Goal: Transaction & Acquisition: Purchase product/service

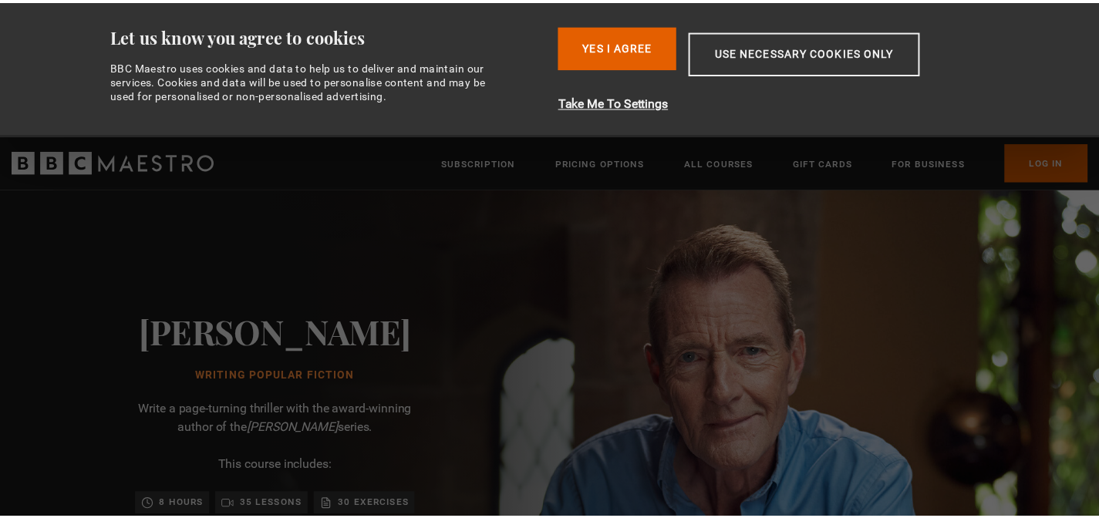
scroll to position [0, 121]
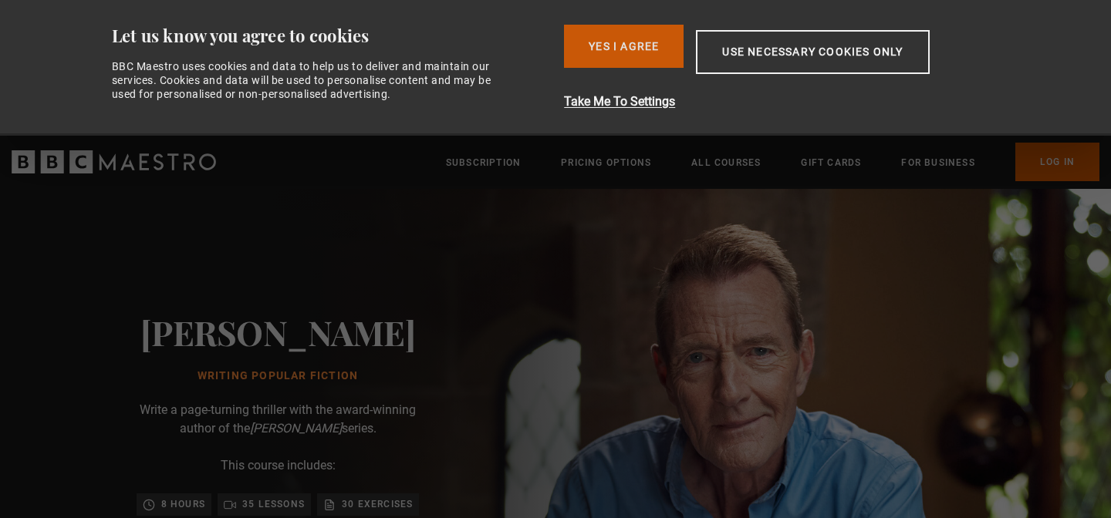
click at [653, 37] on button "Yes I Agree" at bounding box center [624, 46] width 120 height 43
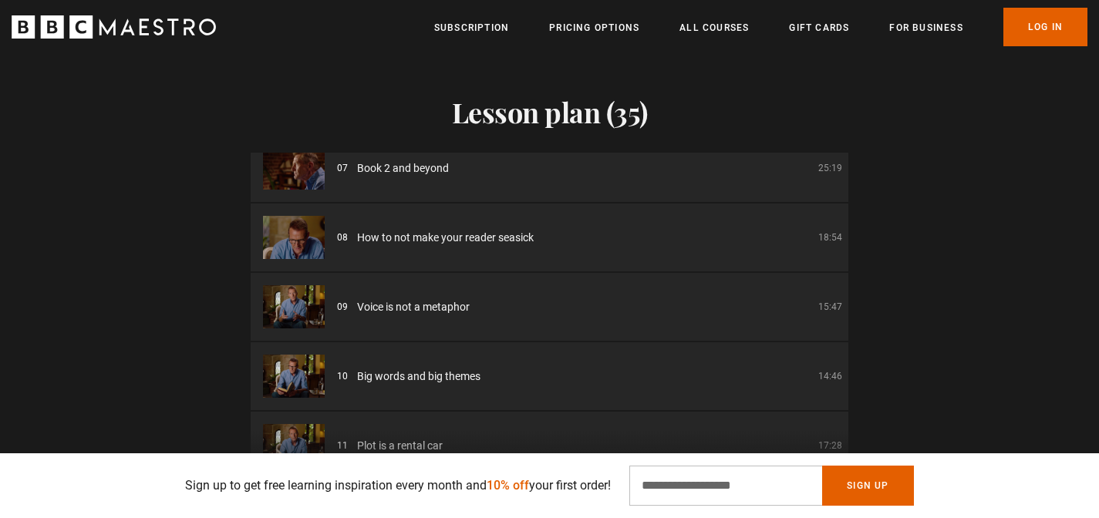
scroll to position [466, 0]
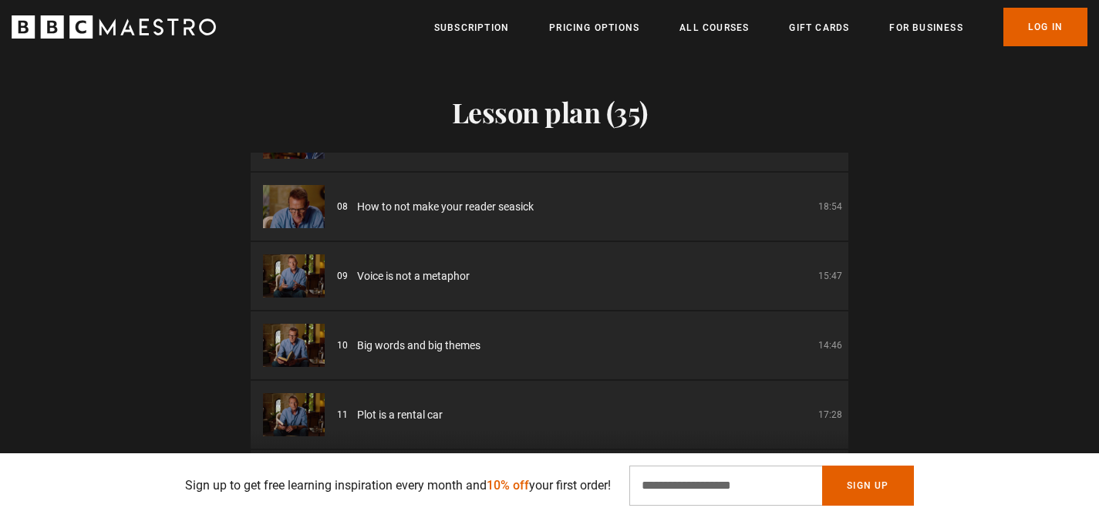
click at [426, 347] on span "Big words and big themes" at bounding box center [418, 346] width 123 height 16
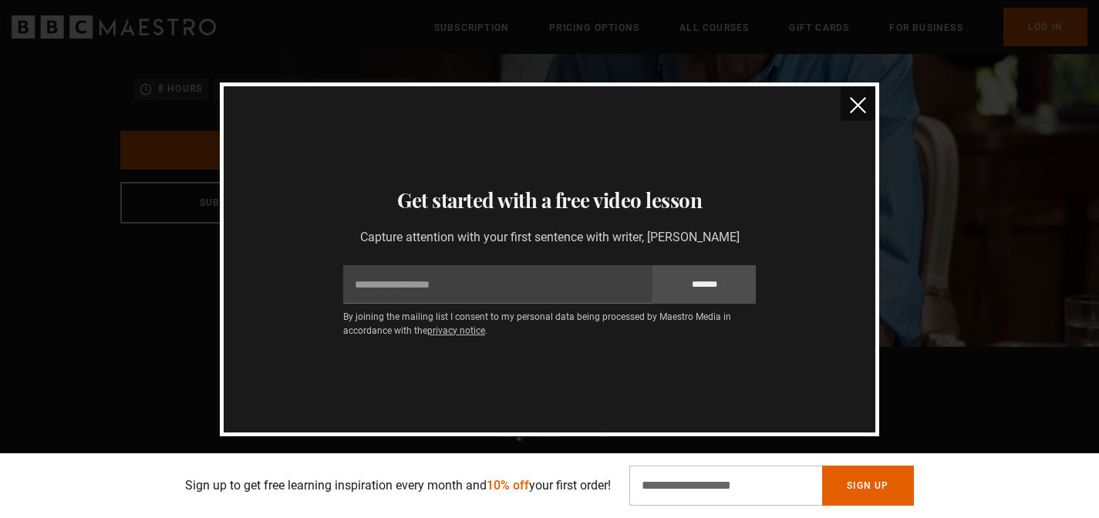
scroll to position [0, 0]
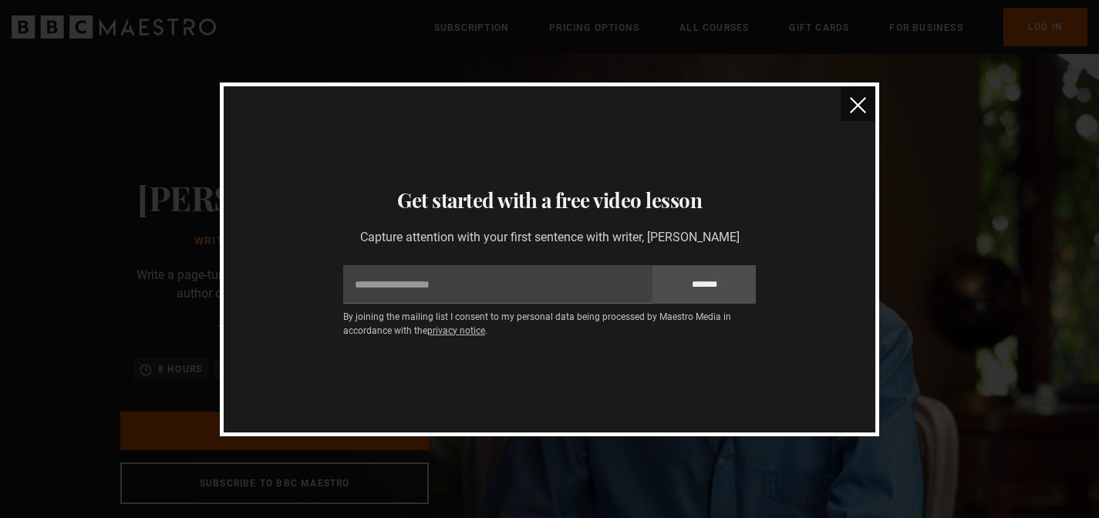
click at [863, 95] on button "close" at bounding box center [858, 103] width 35 height 35
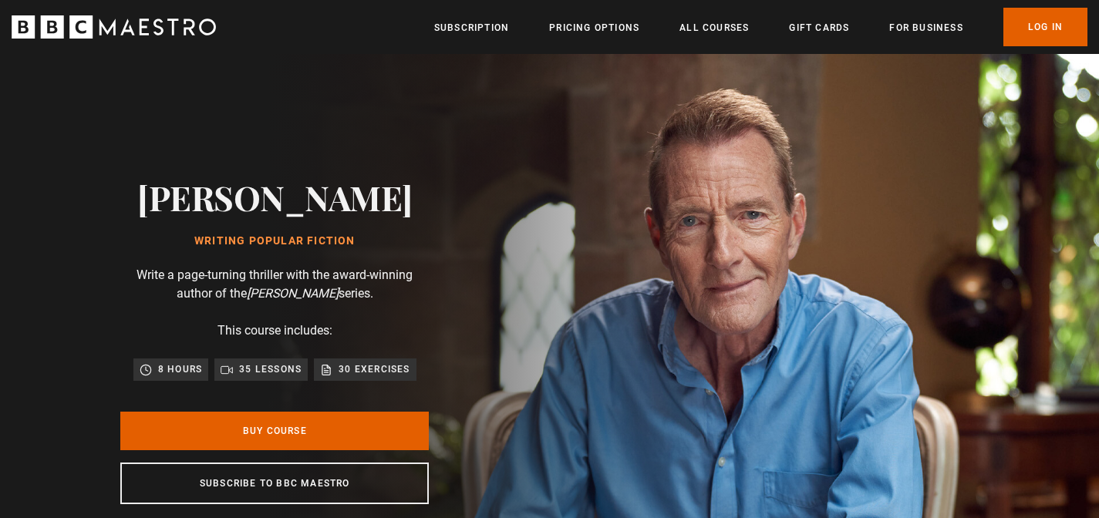
click at [366, 367] on p "30 exercises" at bounding box center [374, 369] width 71 height 15
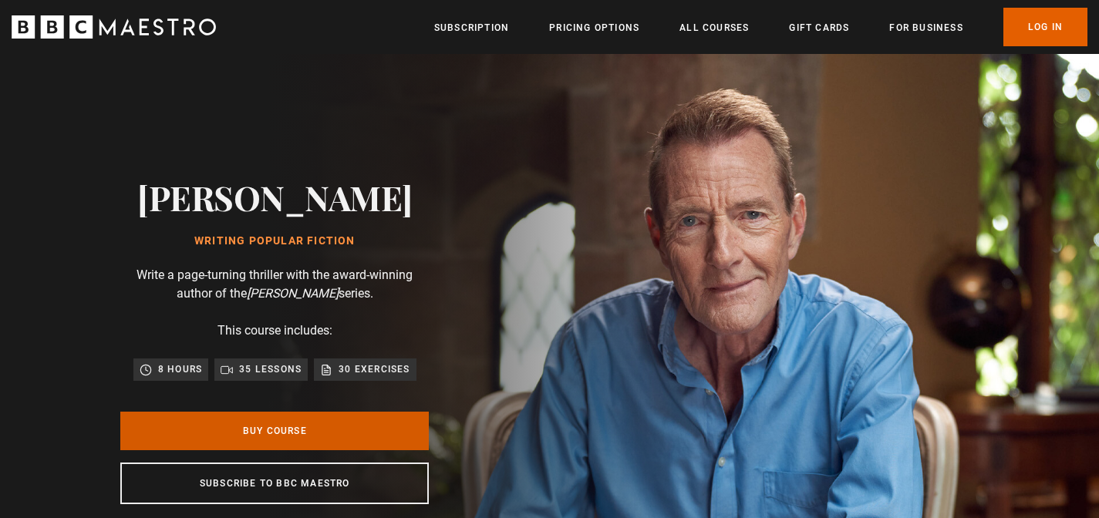
click at [306, 433] on link "Buy Course" at bounding box center [274, 431] width 309 height 39
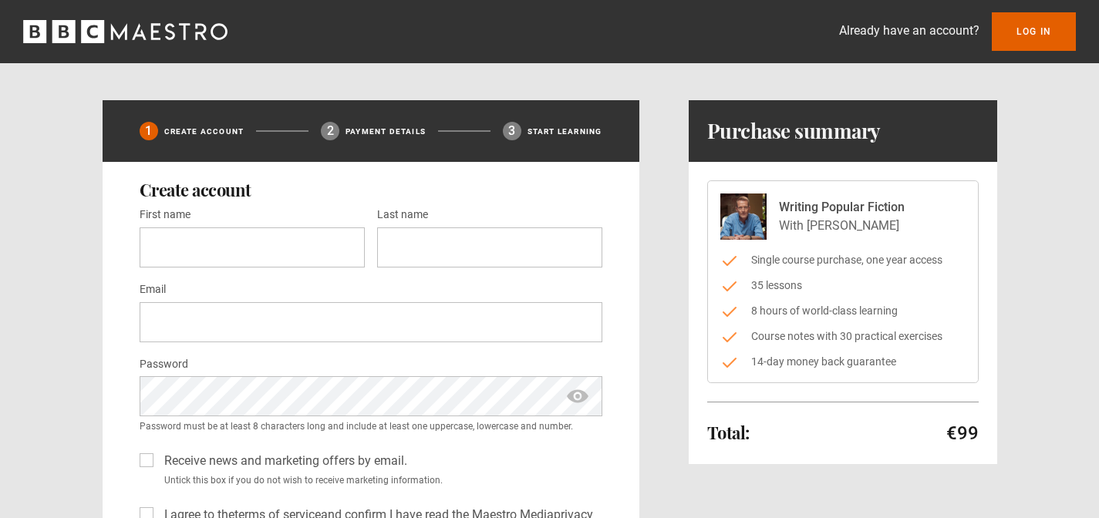
click at [133, 32] on icon "BBC Maestro" at bounding box center [125, 31] width 204 height 23
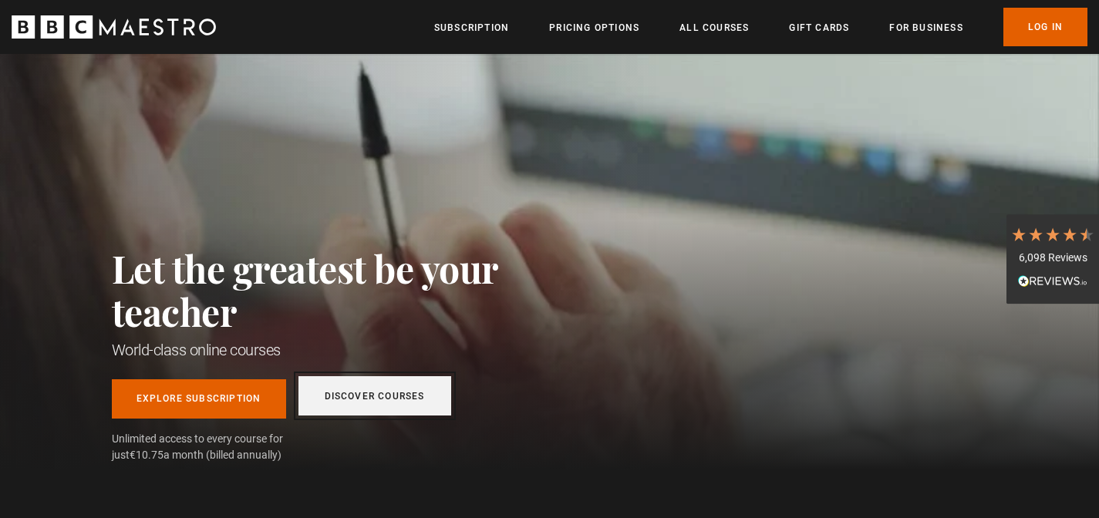
click at [380, 407] on link "Discover Courses" at bounding box center [375, 395] width 153 height 39
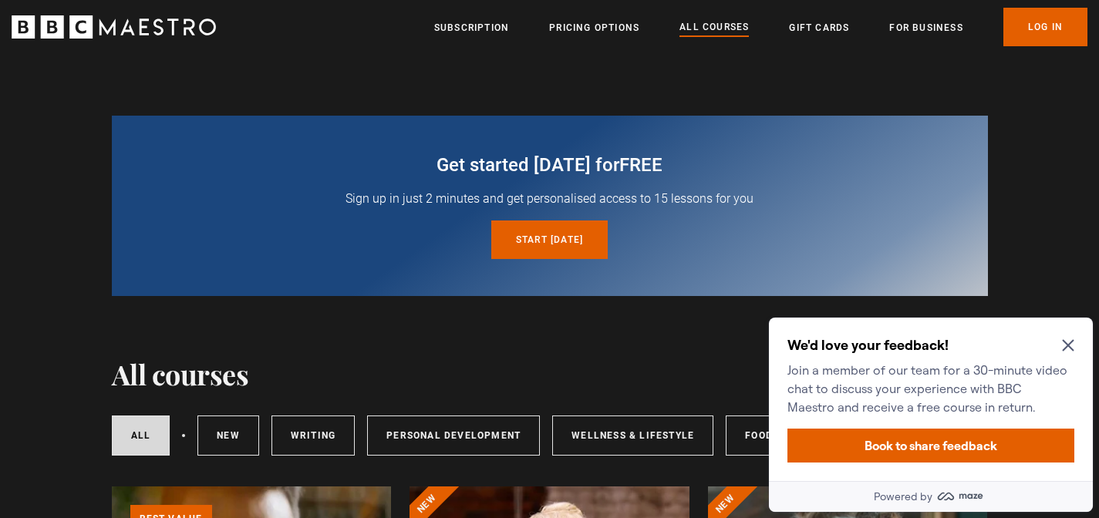
click at [1070, 343] on icon "Close Maze Prompt" at bounding box center [1068, 346] width 12 height 12
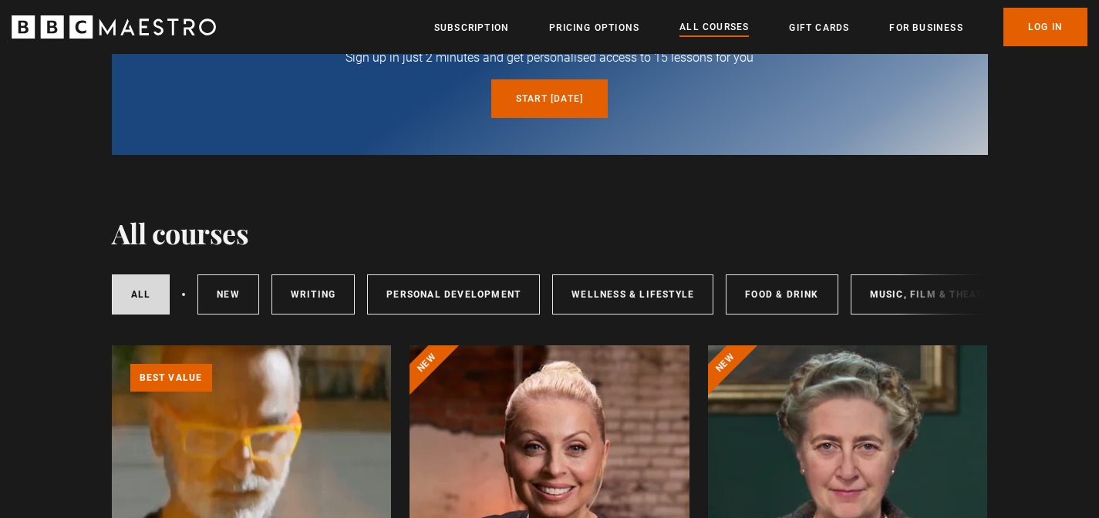
scroll to position [172, 0]
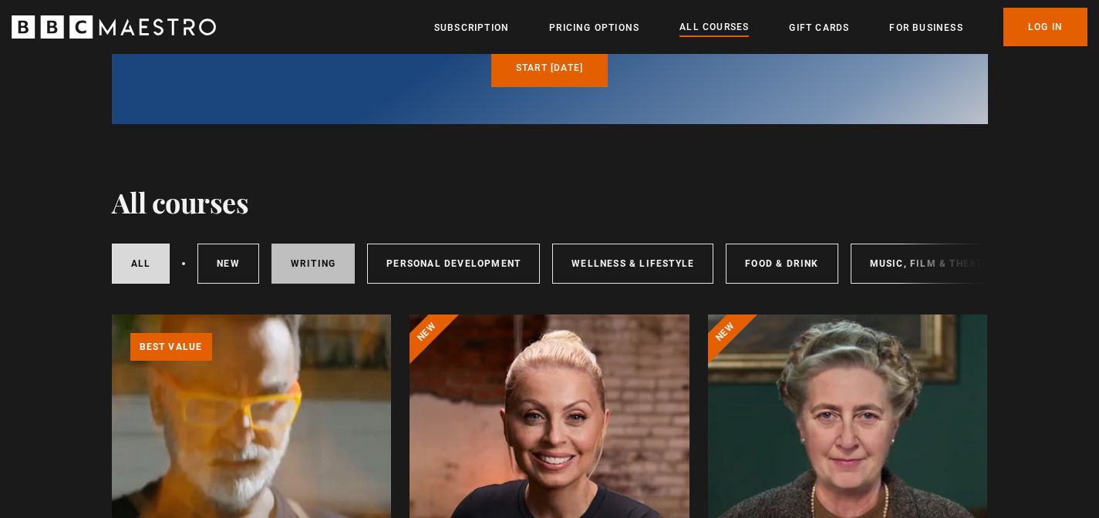
click at [288, 258] on link "Writing" at bounding box center [313, 264] width 83 height 40
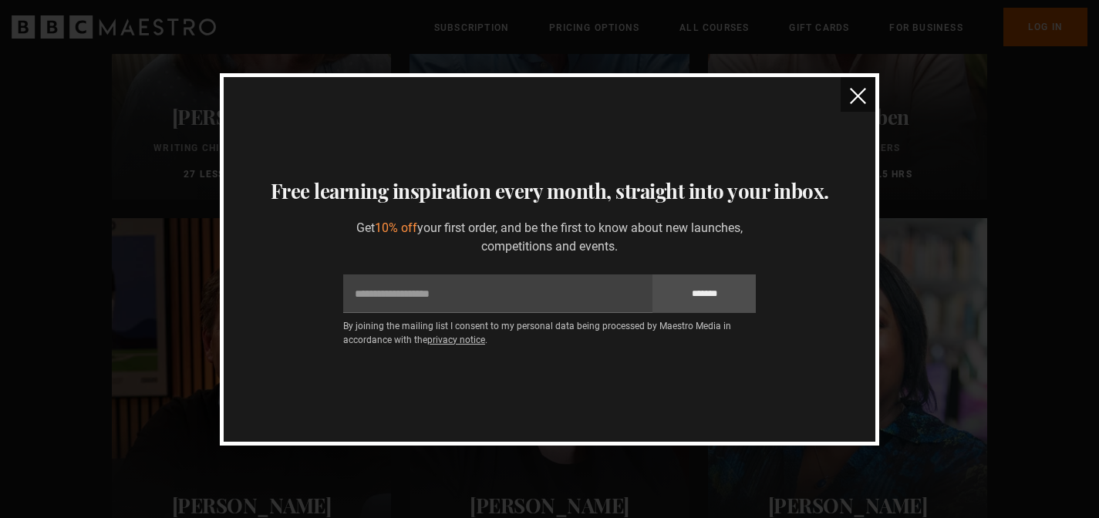
scroll to position [1372, 0]
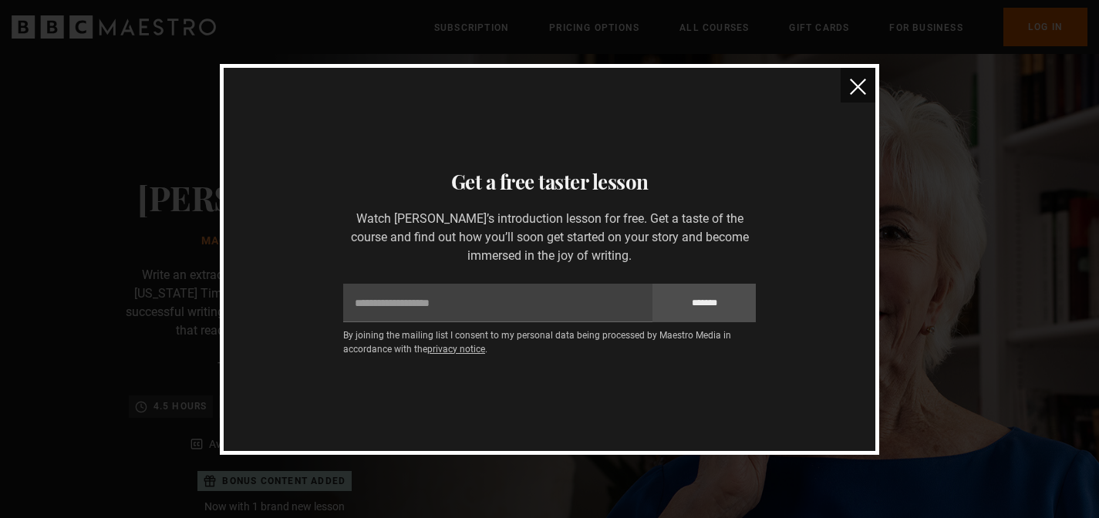
click at [865, 88] on img "close" at bounding box center [858, 87] width 16 height 16
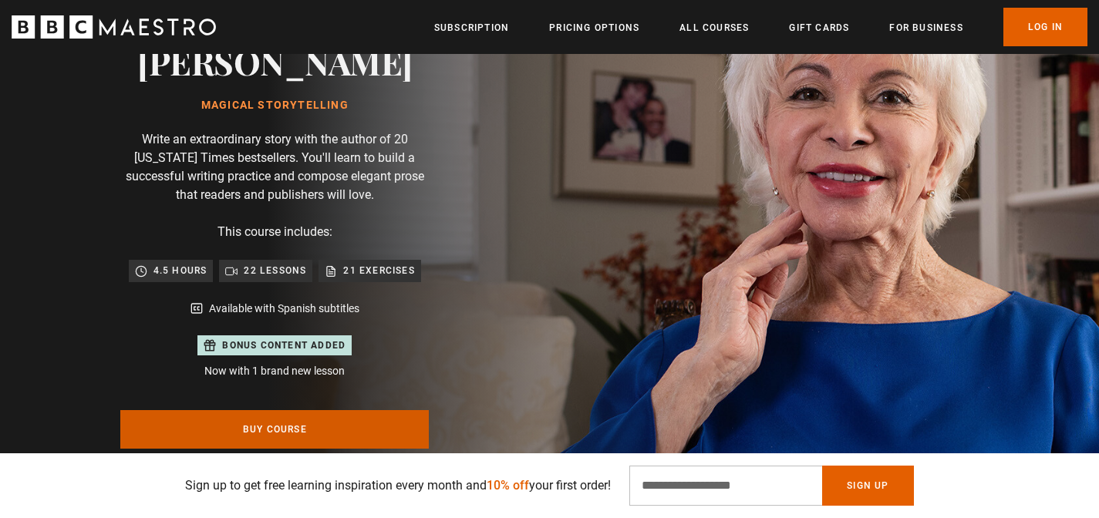
click at [357, 427] on link "Buy Course" at bounding box center [274, 429] width 309 height 39
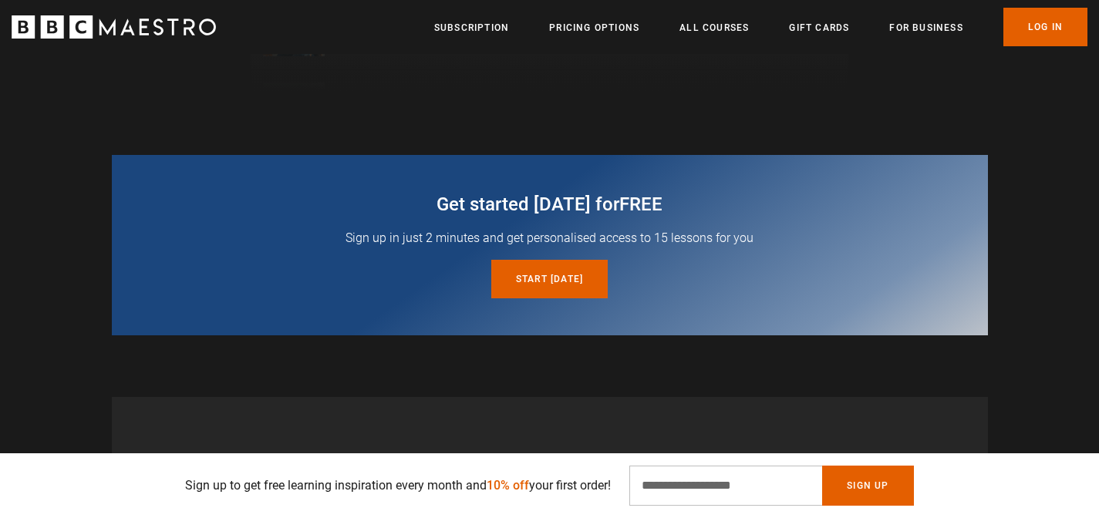
scroll to position [2439, 0]
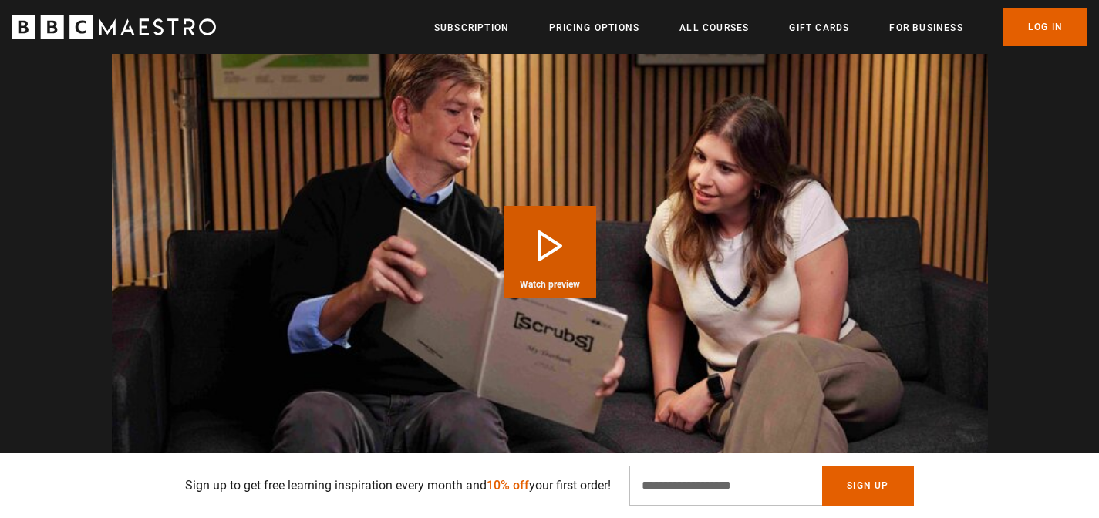
scroll to position [1557, 0]
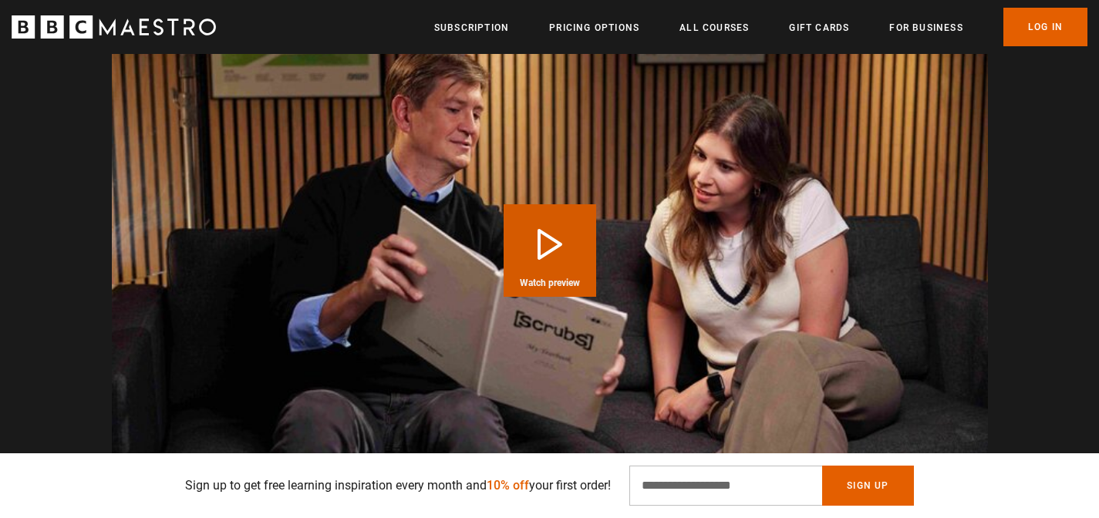
click at [556, 203] on video "Video Player" at bounding box center [550, 250] width 876 height 493
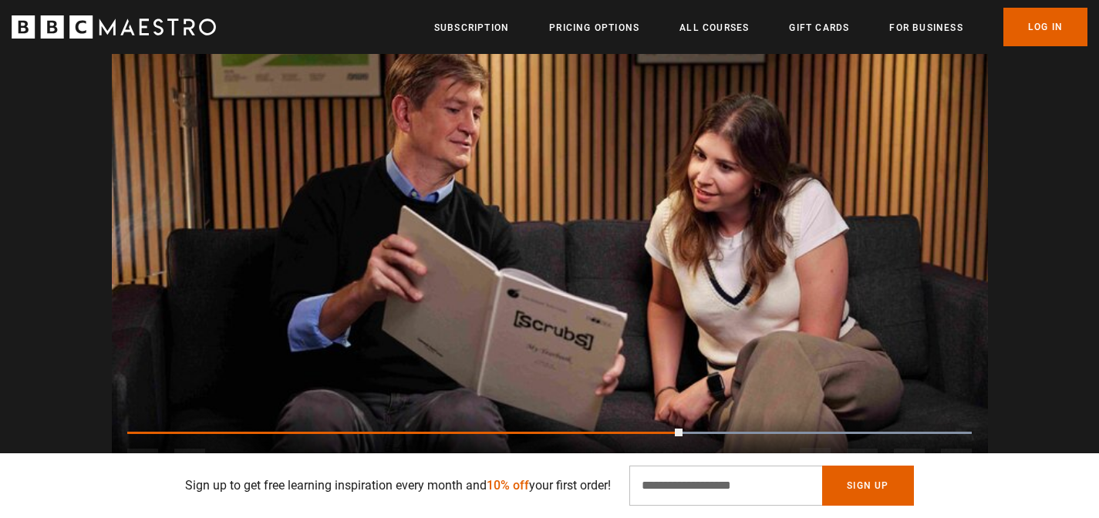
scroll to position [0, 2628]
click at [576, 197] on video "Video Player" at bounding box center [550, 250] width 876 height 493
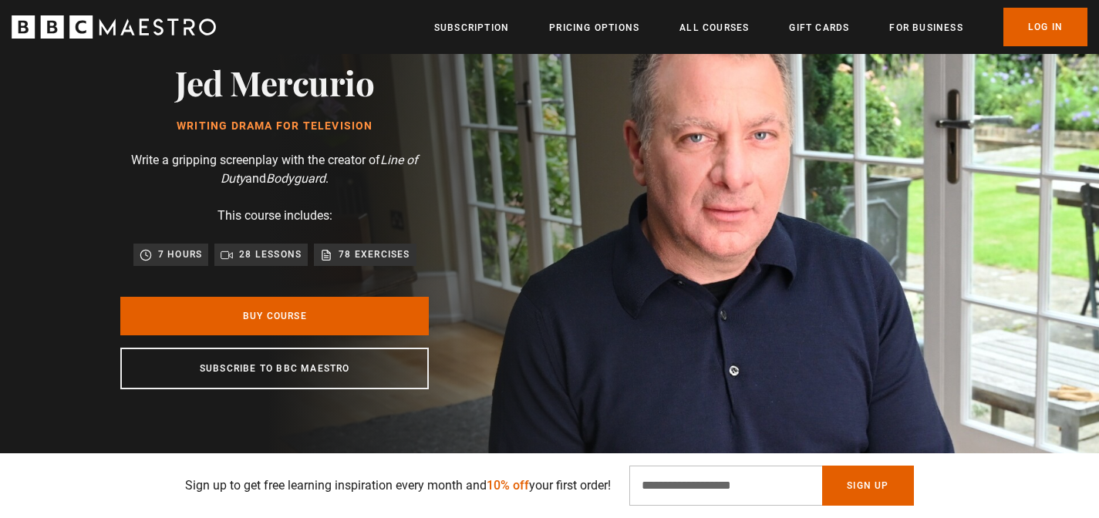
scroll to position [117, 0]
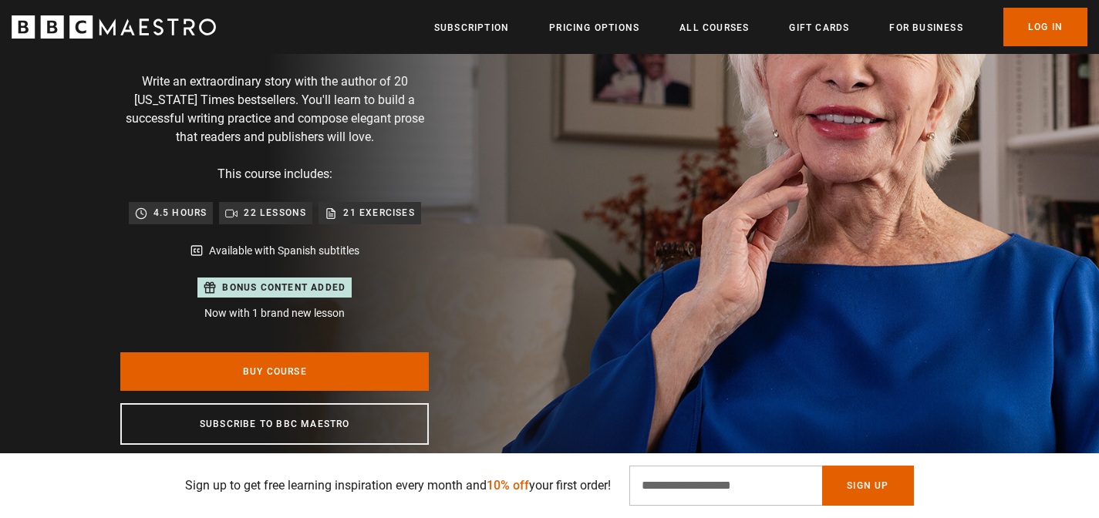
scroll to position [208, 0]
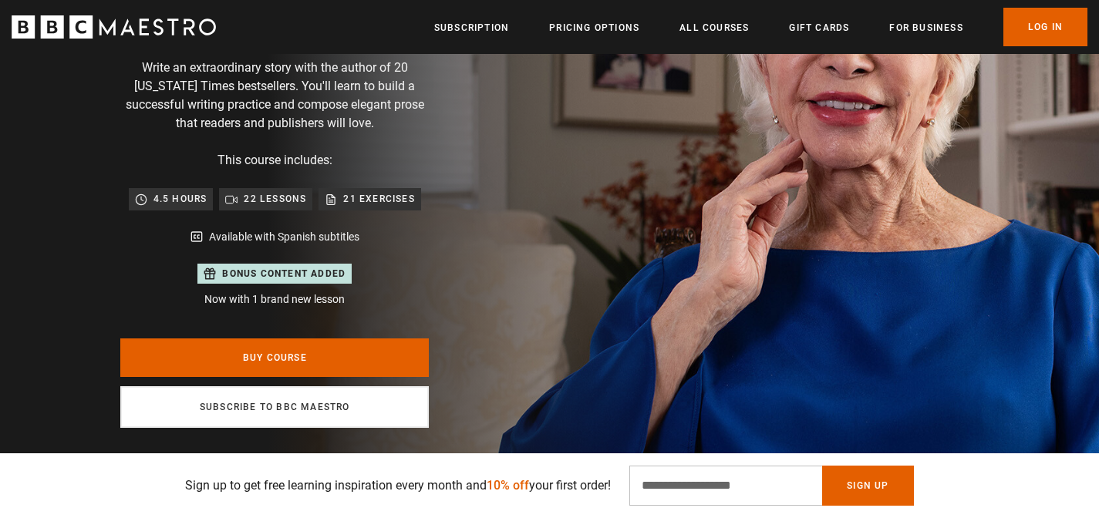
click at [357, 418] on link "Subscribe to BBC Maestro" at bounding box center [274, 408] width 309 height 42
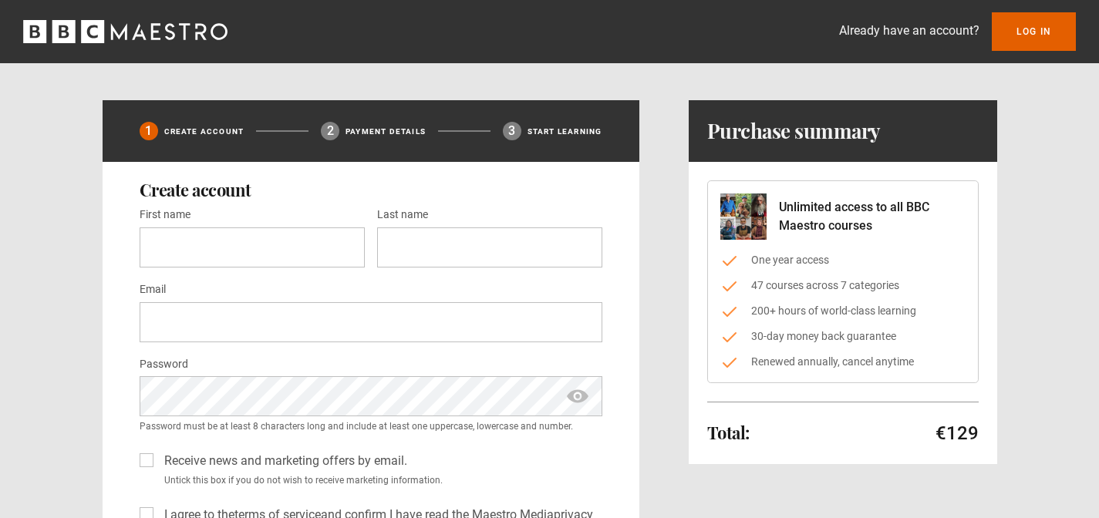
click at [177, 32] on icon "BBC Maestro" at bounding box center [125, 31] width 204 height 23
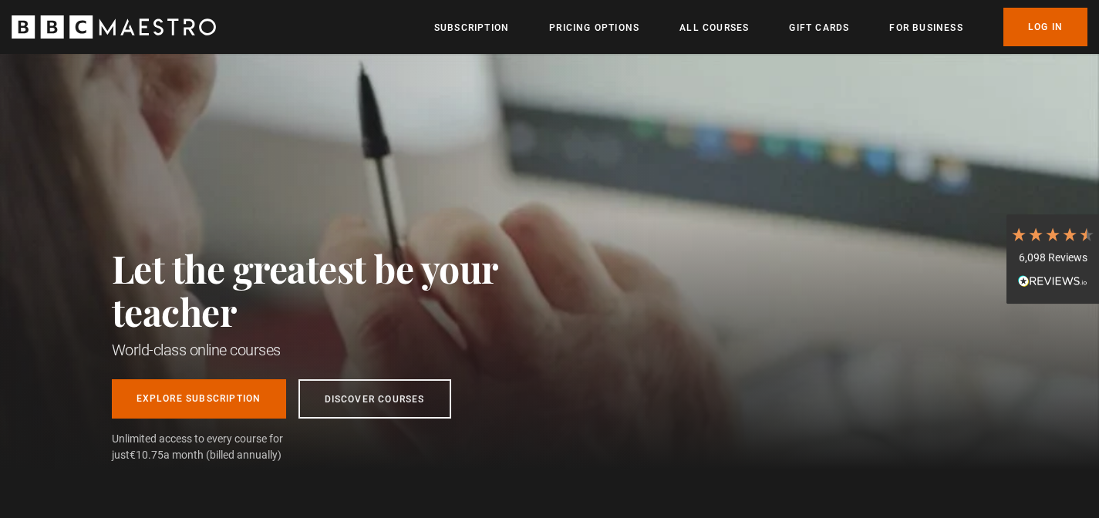
click at [728, 42] on ul "Subscription Pricing Options All Courses Gift Cards For business Already have a…" at bounding box center [760, 27] width 653 height 39
click at [728, 32] on link "All Courses" at bounding box center [714, 27] width 69 height 15
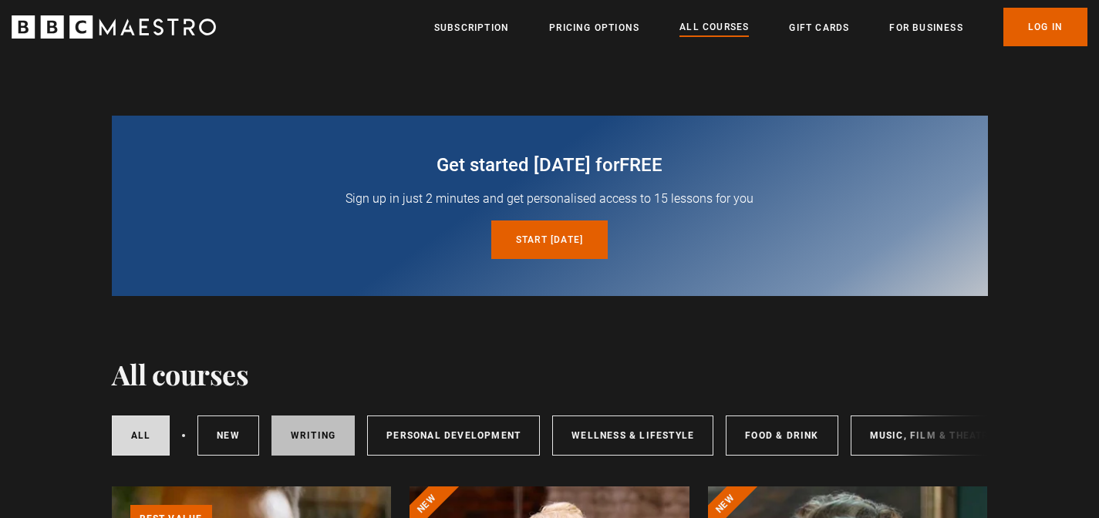
click at [333, 430] on link "Writing" at bounding box center [313, 436] width 83 height 40
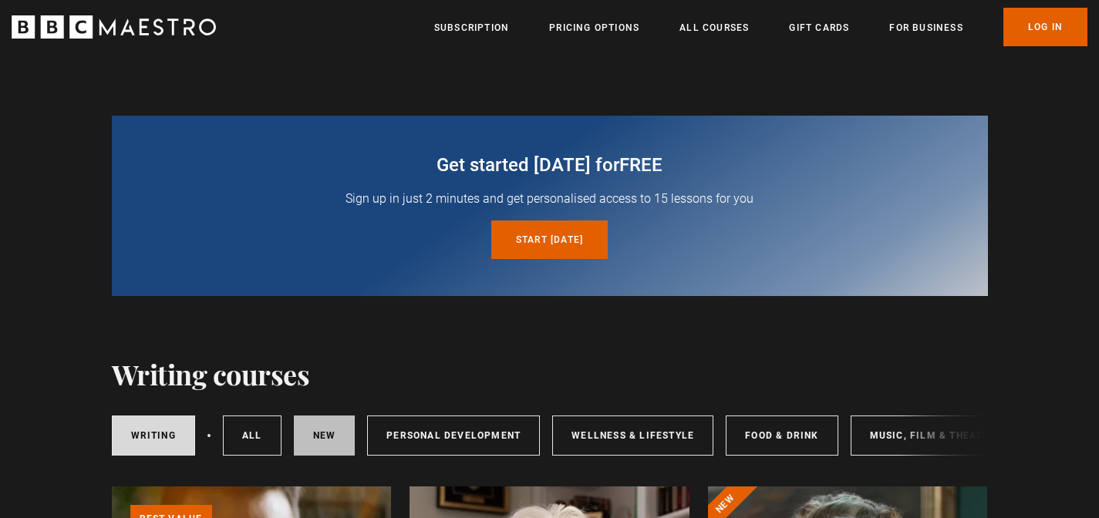
click at [333, 430] on link "New courses" at bounding box center [325, 436] width 62 height 40
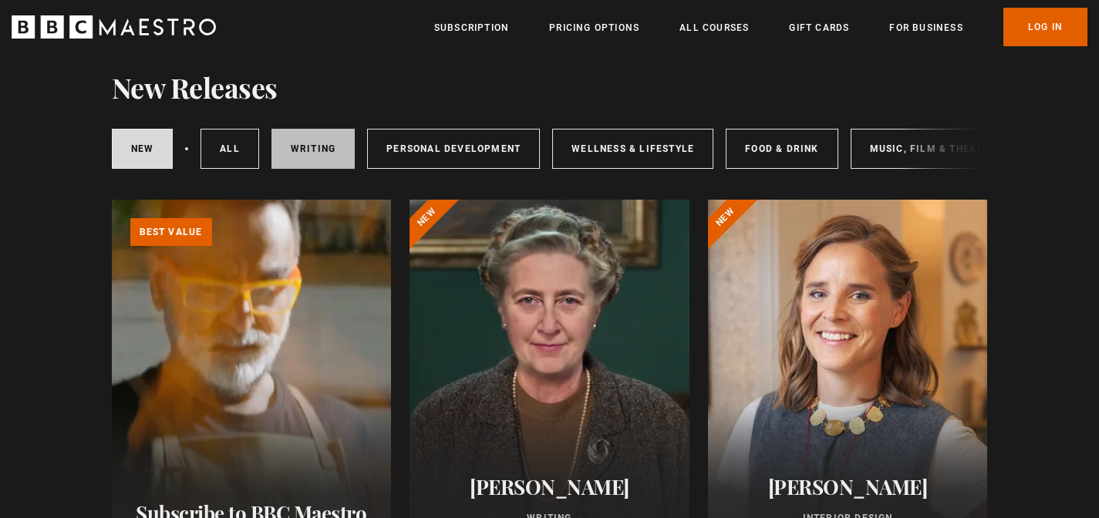
click at [323, 147] on link "Writing" at bounding box center [313, 149] width 83 height 40
